Goal: Use online tool/utility

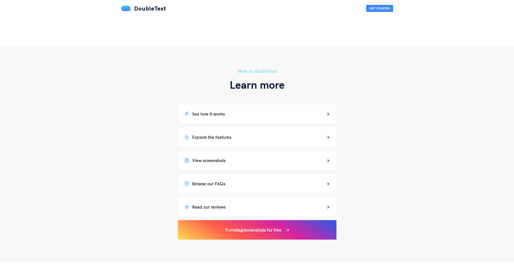
scroll to position [324, 0]
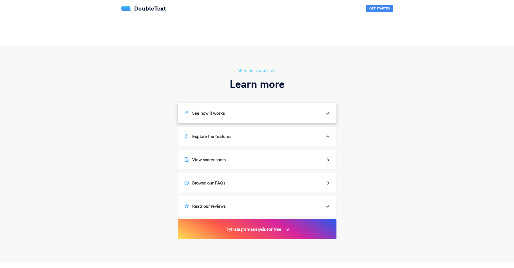
click at [220, 112] on h5 "See how it works" at bounding box center [205, 113] width 40 height 6
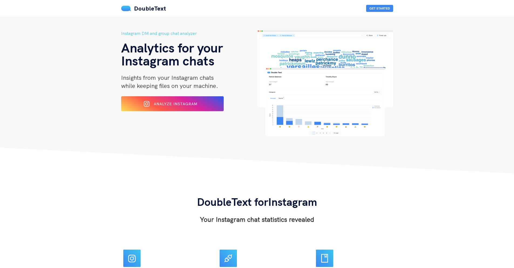
scroll to position [0, 0]
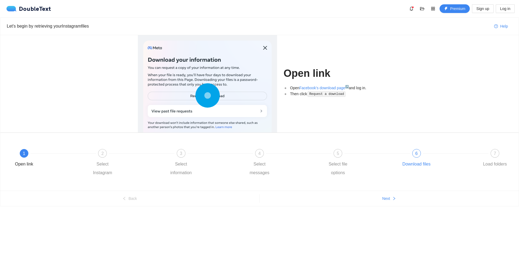
click at [421, 164] on div "Download files" at bounding box center [416, 164] width 28 height 9
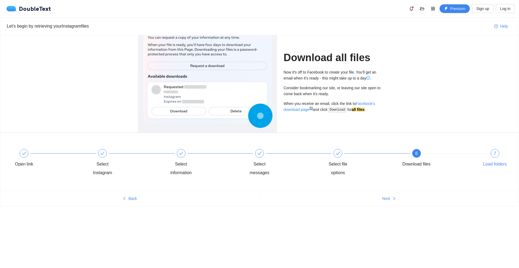
click at [495, 159] on div "7 Load folders" at bounding box center [494, 158] width 31 height 19
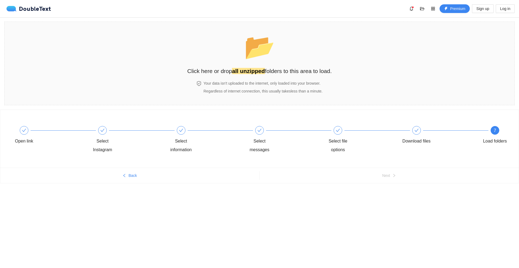
click at [179, 194] on div "Open link Select Instagram Select information Select messages Select file optio…" at bounding box center [259, 156] width 519 height 95
click at [262, 218] on body "DoubleText Premium Sign up Log in 📂 Click here or drop all unzipped folders to …" at bounding box center [259, 134] width 519 height 268
click at [417, 132] on icon "check" at bounding box center [416, 130] width 4 height 4
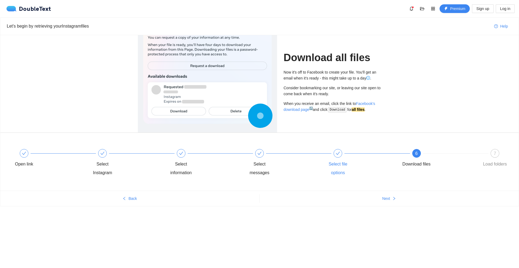
click at [336, 159] on div "Select file options" at bounding box center [361, 163] width 78 height 28
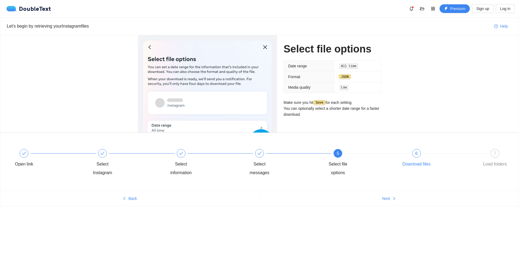
click at [415, 157] on div "6" at bounding box center [416, 153] width 9 height 9
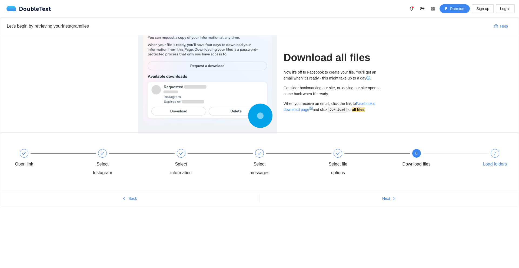
click at [493, 166] on div "Load folders" at bounding box center [495, 164] width 24 height 9
